Goal: Find specific page/section: Locate a particular part of the current website

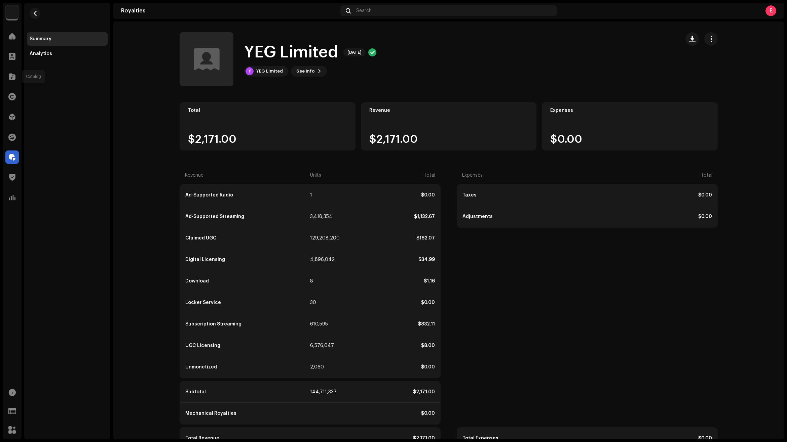
click at [7, 75] on div at bounding box center [11, 76] width 13 height 13
click at [16, 74] on div at bounding box center [11, 76] width 13 height 13
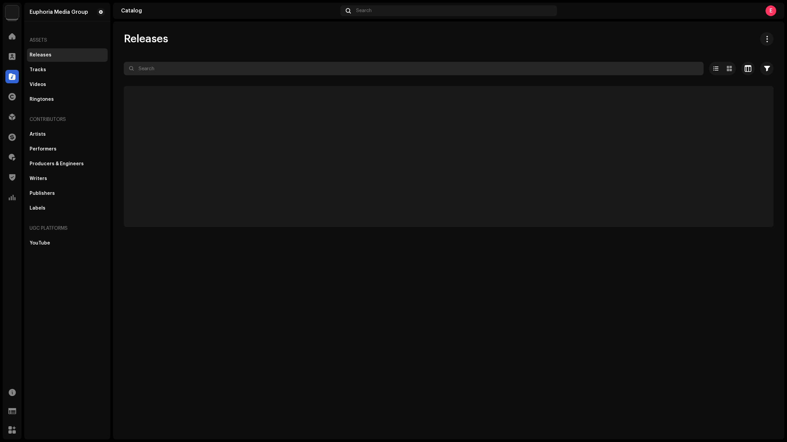
click at [241, 67] on input "text" at bounding box center [414, 68] width 580 height 13
paste input "TCAIS2400099"
type input "TCAIS2400099"
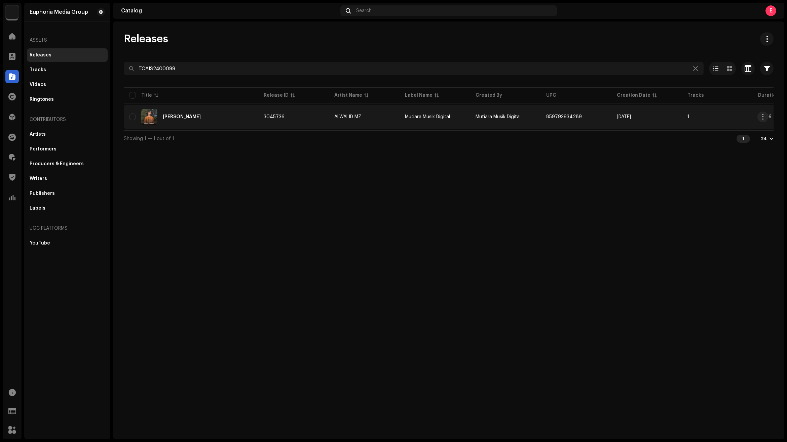
click at [387, 119] on re-a-table-link "ALWALID MZ" at bounding box center [364, 117] width 60 height 5
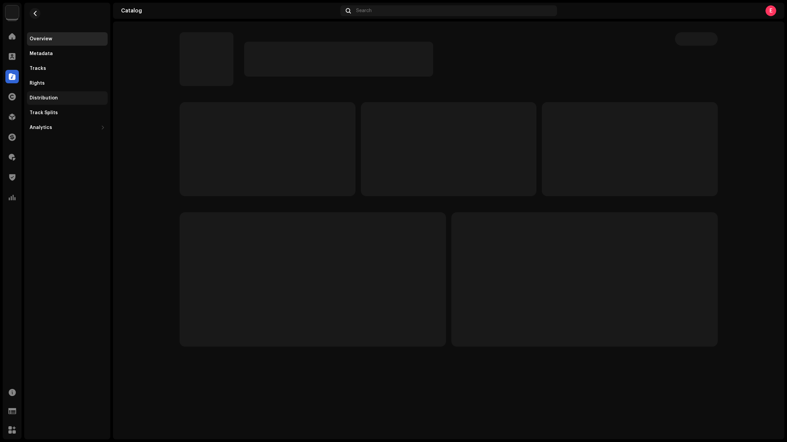
click at [66, 98] on div "Distribution" at bounding box center [67, 97] width 75 height 5
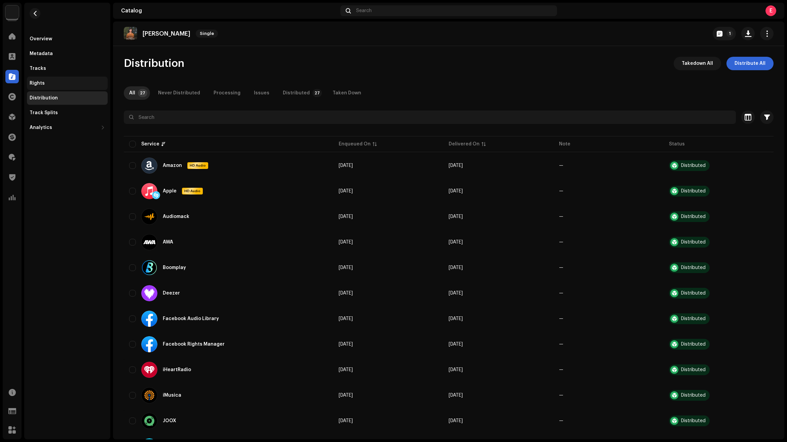
click at [74, 85] on div "Rights" at bounding box center [67, 83] width 75 height 5
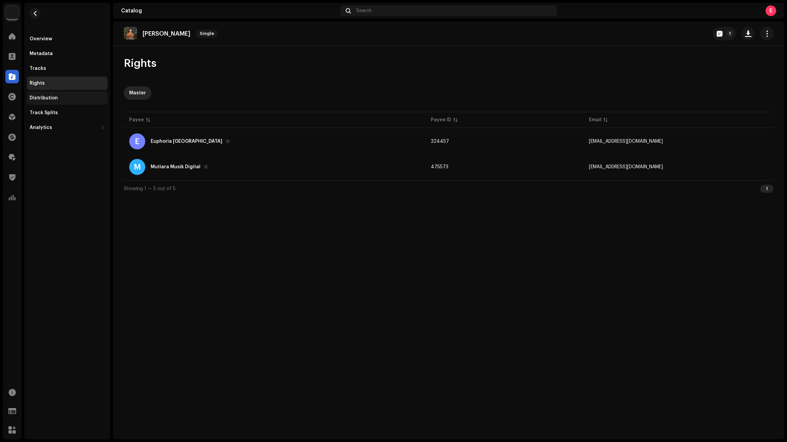
click at [74, 95] on div "Distribution" at bounding box center [67, 97] width 75 height 5
